Goal: Task Accomplishment & Management: Manage account settings

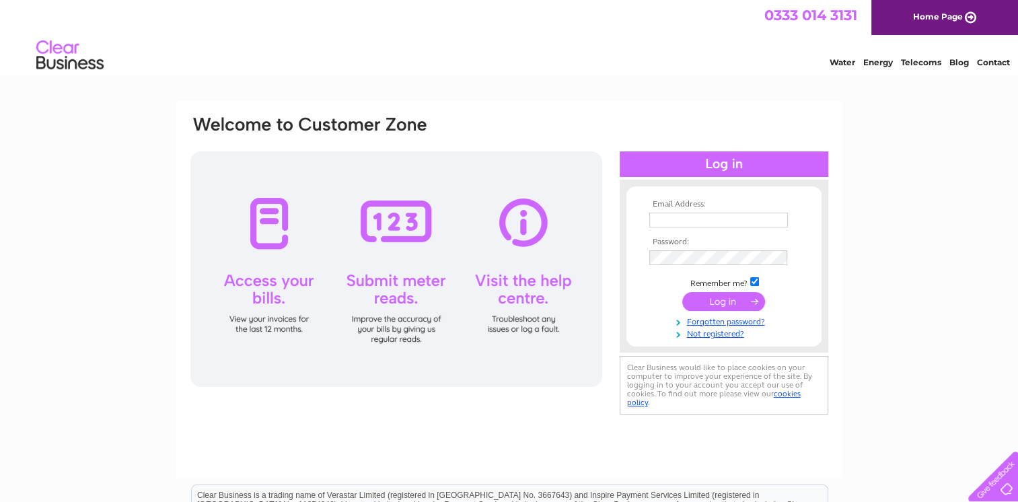
type input "[PERSON_NAME][EMAIL_ADDRESS][DOMAIN_NAME]"
click at [727, 298] on input "submit" at bounding box center [723, 301] width 83 height 19
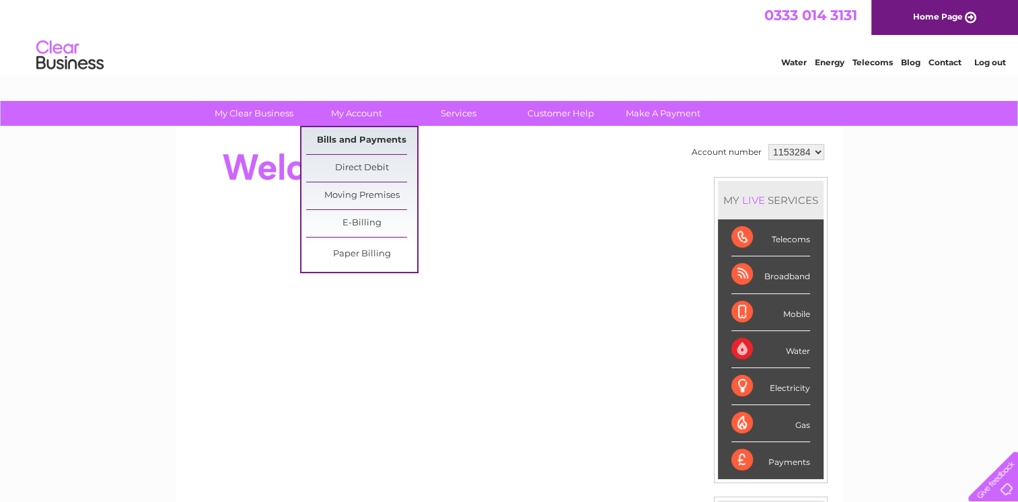
click at [356, 136] on link "Bills and Payments" at bounding box center [361, 140] width 111 height 27
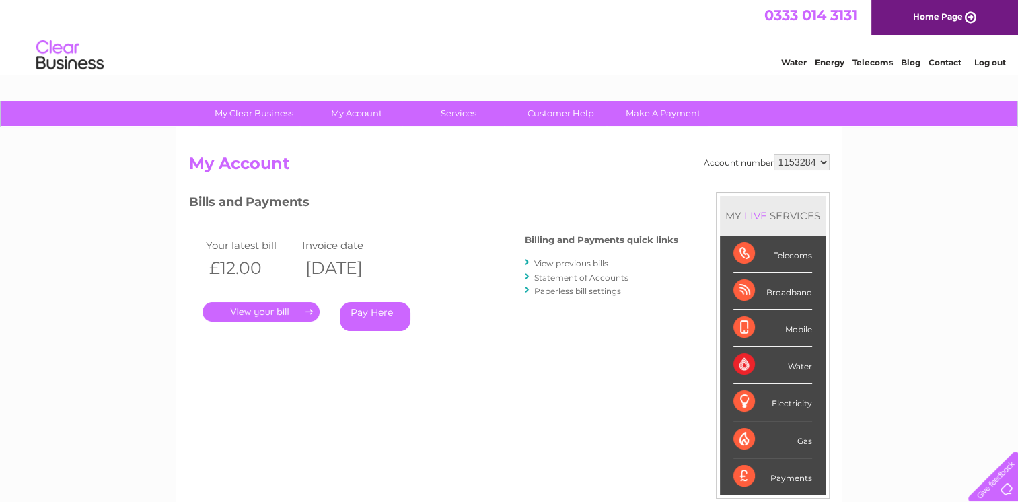
click at [266, 315] on link "." at bounding box center [260, 312] width 117 height 20
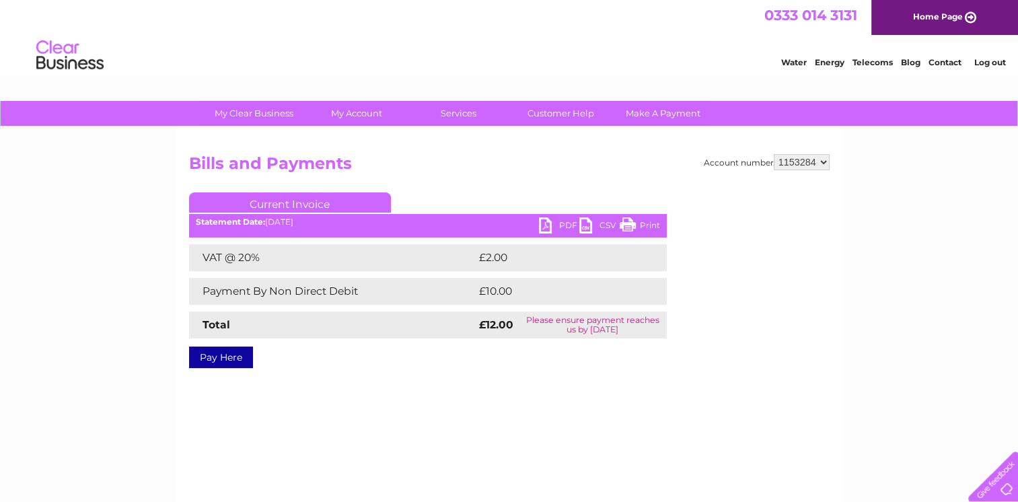
click at [539, 225] on link "PDF" at bounding box center [559, 227] width 40 height 20
